Goal: Check status: Check status

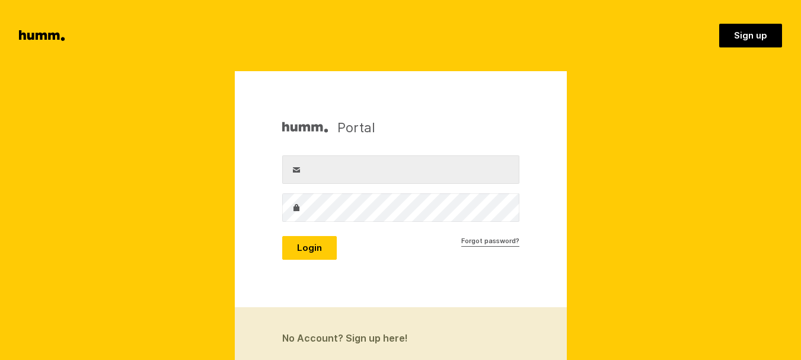
type input "[EMAIL_ADDRESS][DOMAIN_NAME]"
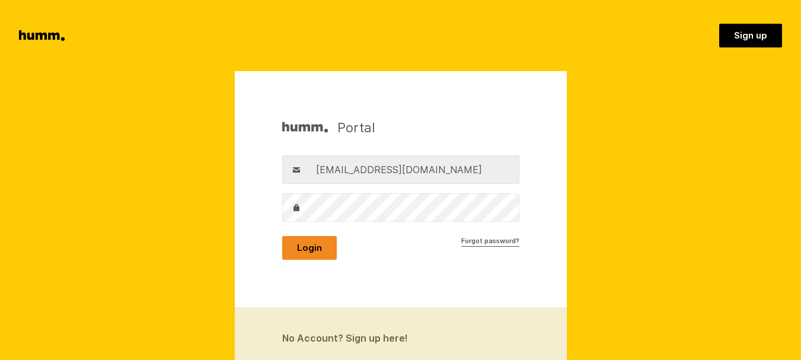
click at [300, 258] on button "Login" at bounding box center [309, 248] width 55 height 24
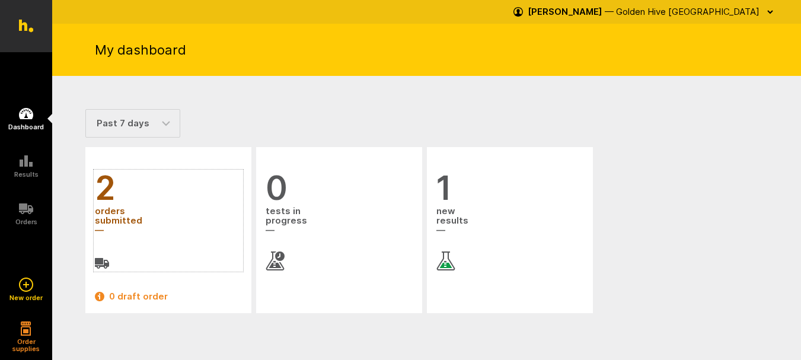
click at [101, 205] on span "orders submitted" at bounding box center [168, 221] width 147 height 32
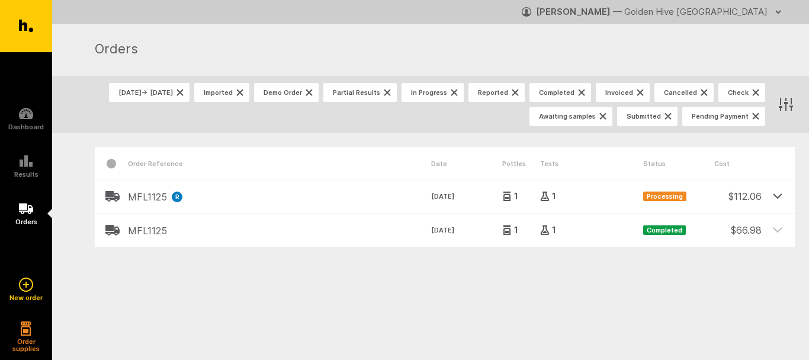
click at [778, 199] on icon at bounding box center [778, 195] width 11 height 11
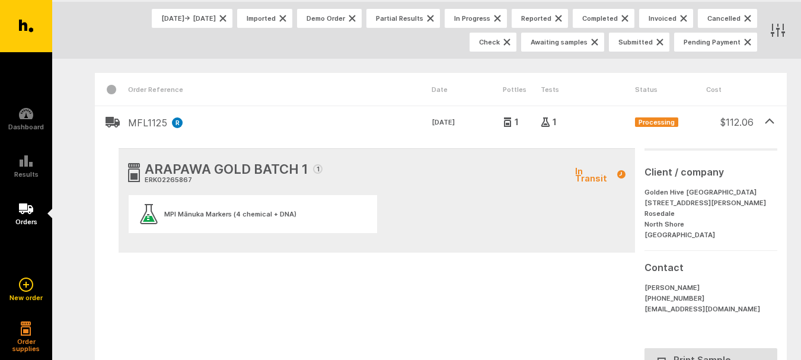
scroll to position [59, 0]
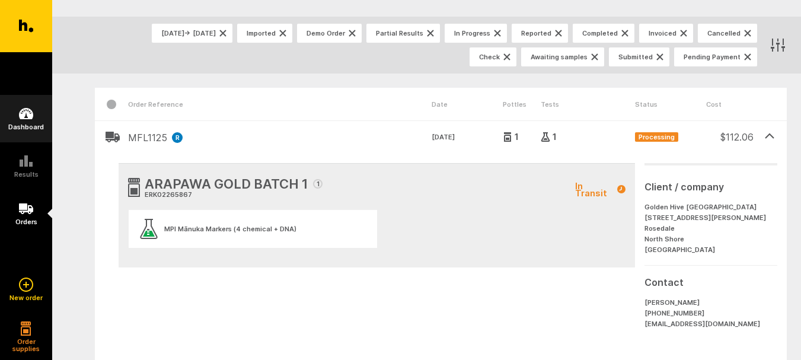
click at [35, 108] on link "Dashboard" at bounding box center [26, 118] width 52 height 47
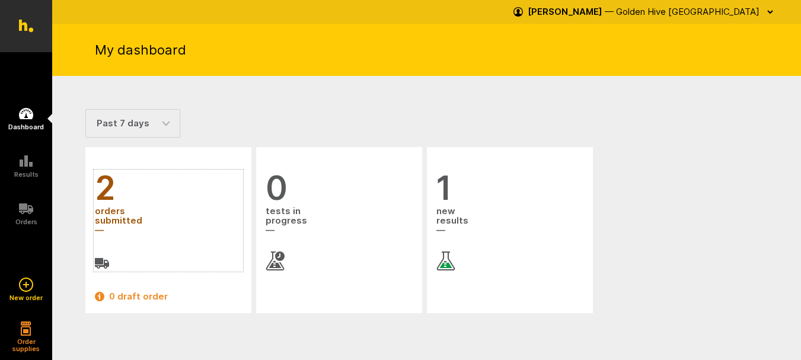
click at [119, 209] on span "orders submitted" at bounding box center [168, 221] width 147 height 32
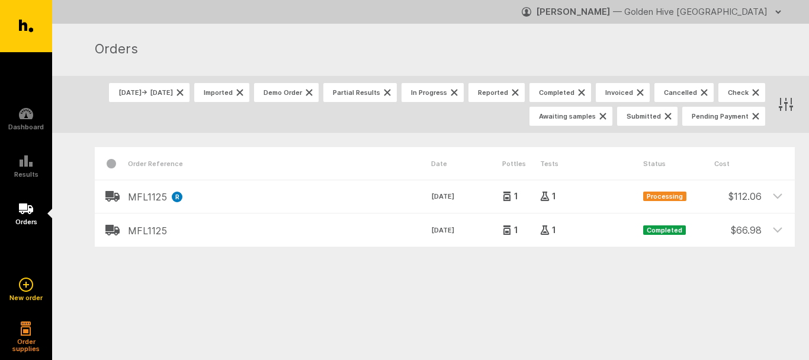
click at [760, 14] on span "— Golden Hive [GEOGRAPHIC_DATA]" at bounding box center [690, 11] width 155 height 11
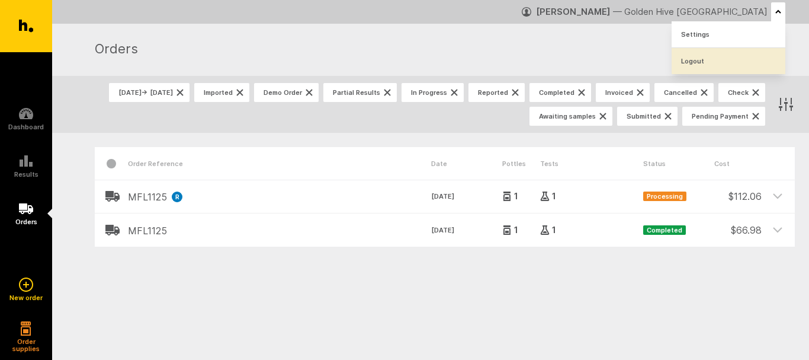
click at [706, 56] on link "Logout" at bounding box center [729, 61] width 114 height 26
